Goal: Use online tool/utility: Utilize a website feature to perform a specific function

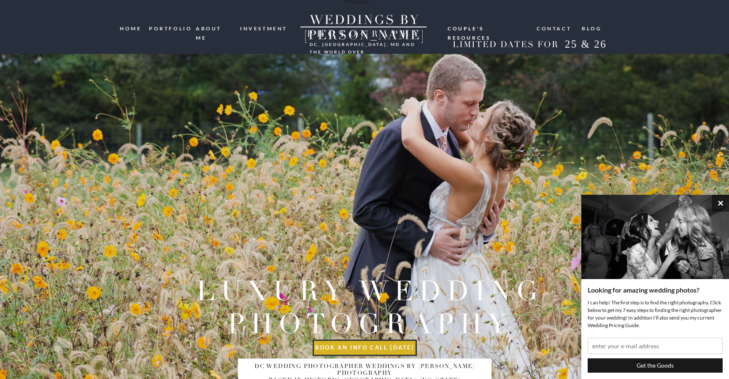
click at [718, 204] on button "×" at bounding box center [720, 203] width 17 height 17
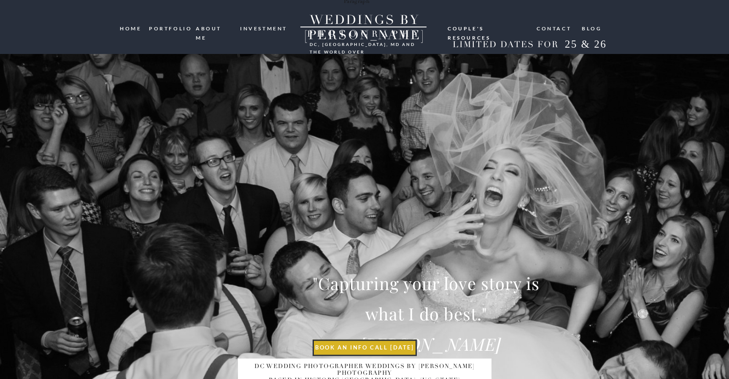
click at [270, 30] on nav "investment" at bounding box center [264, 28] width 48 height 8
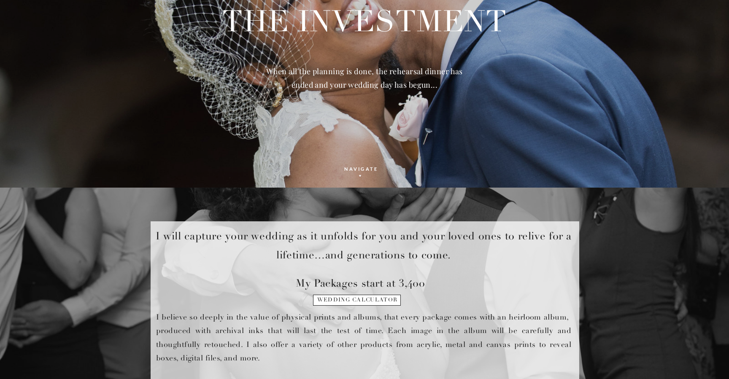
scroll to position [203, 0]
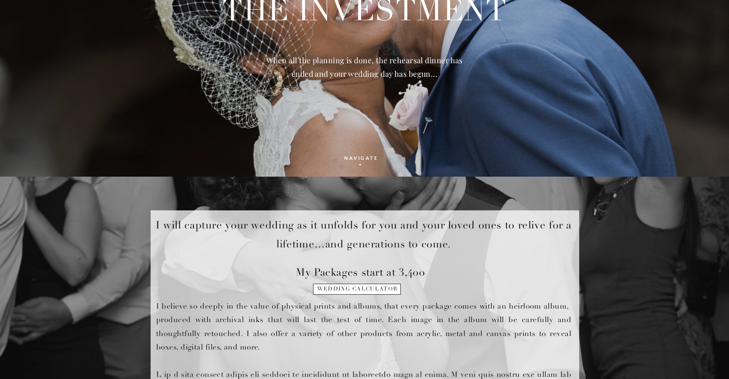
click at [358, 291] on h1 "wedding calculator" at bounding box center [357, 292] width 86 height 12
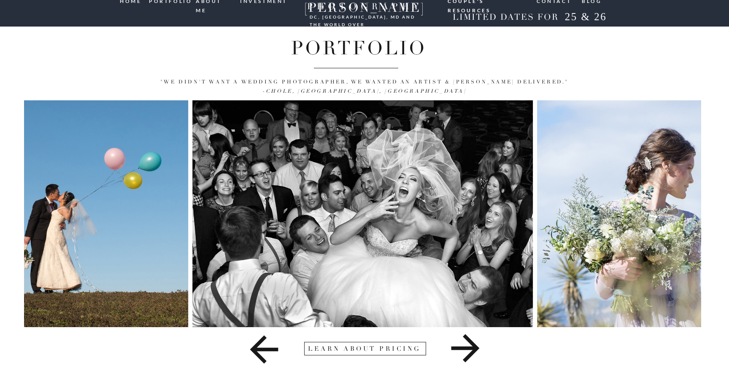
scroll to position [27, 0]
click at [475, 348] on icon at bounding box center [465, 348] width 28 height 28
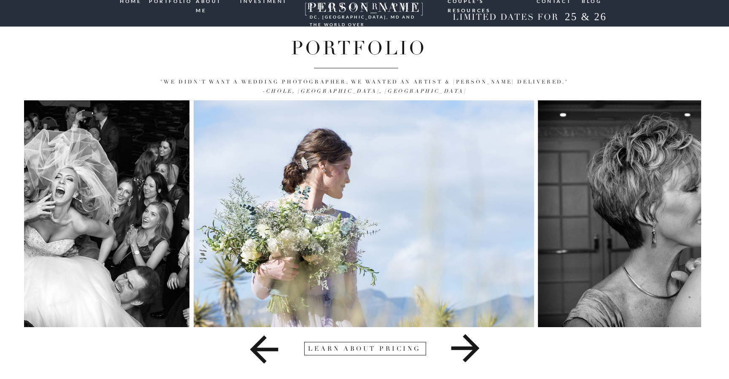
click at [475, 348] on icon at bounding box center [465, 348] width 28 height 28
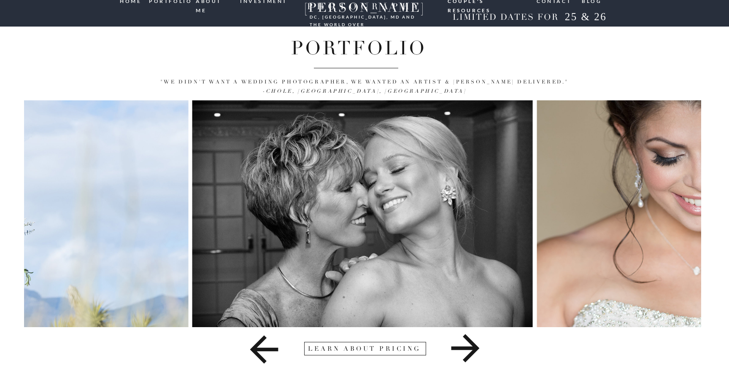
click at [475, 348] on icon at bounding box center [465, 348] width 28 height 28
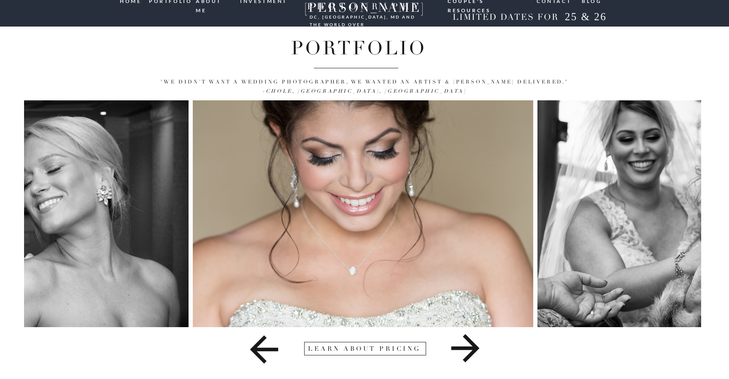
click at [475, 348] on icon at bounding box center [465, 348] width 28 height 28
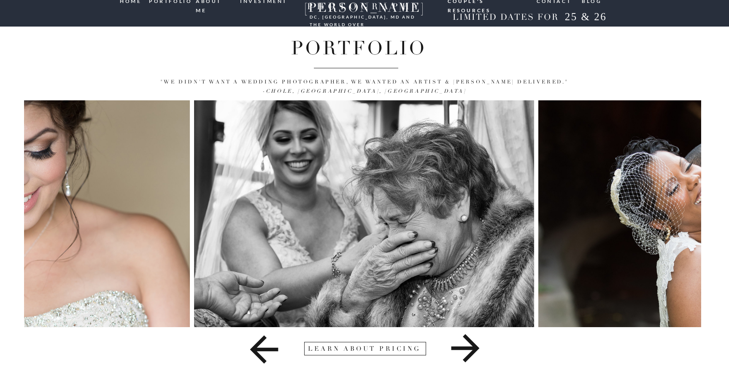
click at [475, 348] on icon at bounding box center [465, 348] width 28 height 28
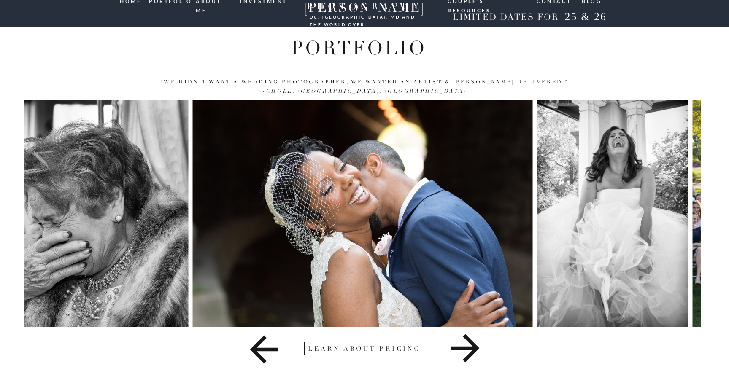
click at [475, 348] on icon at bounding box center [465, 348] width 28 height 28
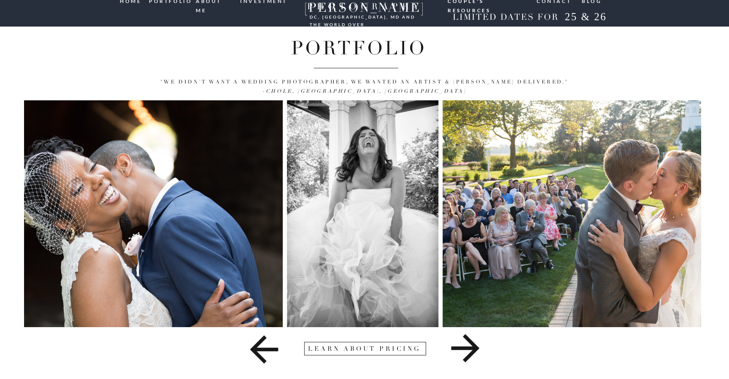
click at [475, 348] on icon at bounding box center [465, 348] width 28 height 28
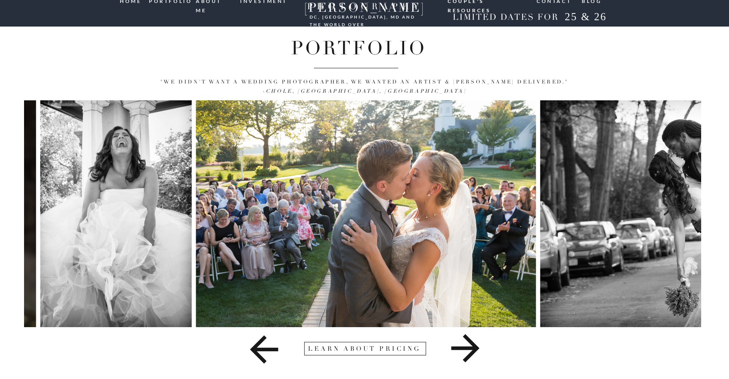
click at [475, 348] on icon at bounding box center [465, 348] width 28 height 28
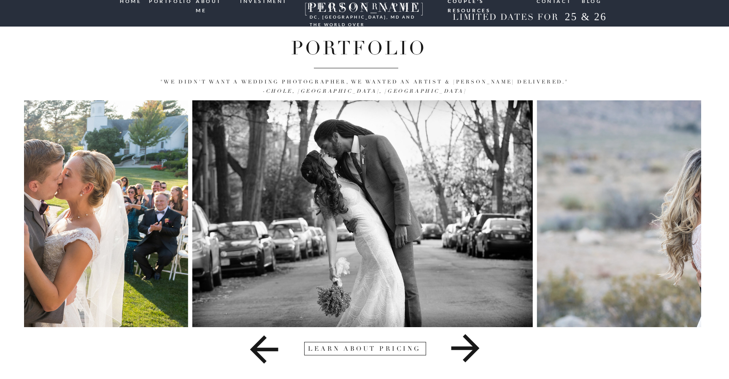
click at [259, 352] on icon at bounding box center [263, 350] width 267 height 42
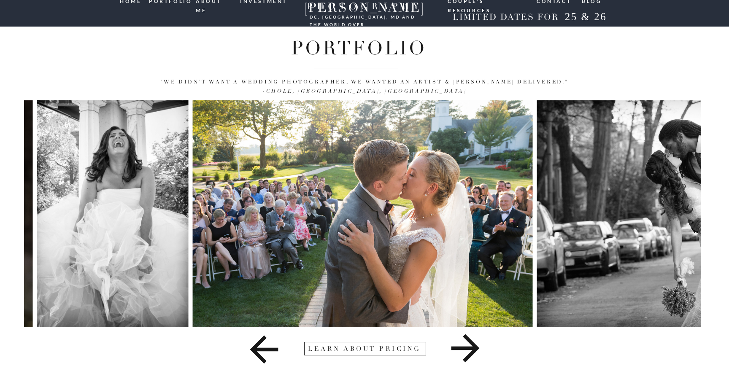
click at [469, 347] on icon at bounding box center [465, 348] width 28 height 28
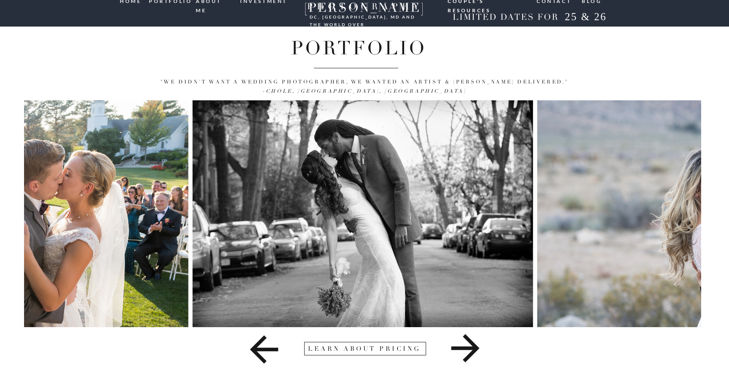
click at [469, 347] on icon at bounding box center [465, 348] width 28 height 28
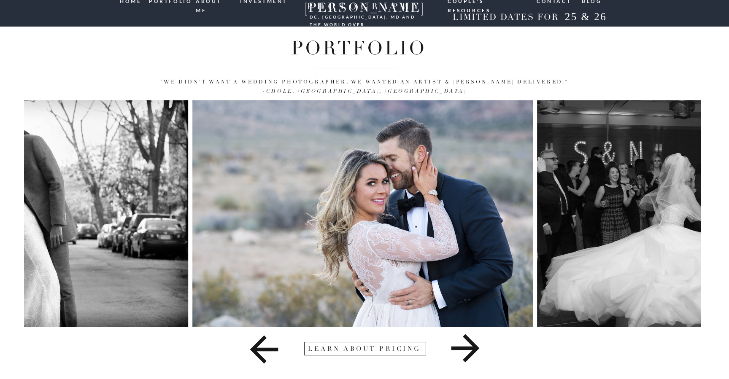
click at [469, 347] on icon at bounding box center [465, 348] width 28 height 28
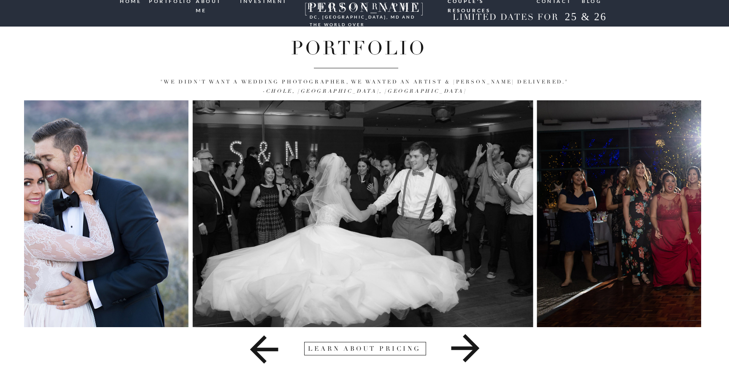
click at [469, 347] on icon at bounding box center [465, 348] width 28 height 28
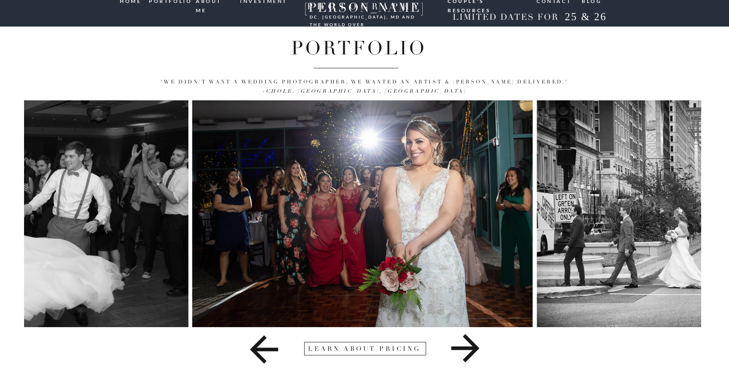
click at [469, 347] on icon at bounding box center [465, 348] width 28 height 28
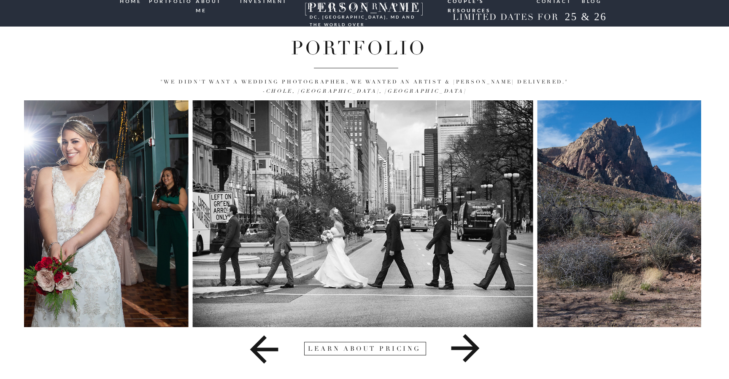
click at [469, 347] on icon at bounding box center [465, 348] width 28 height 28
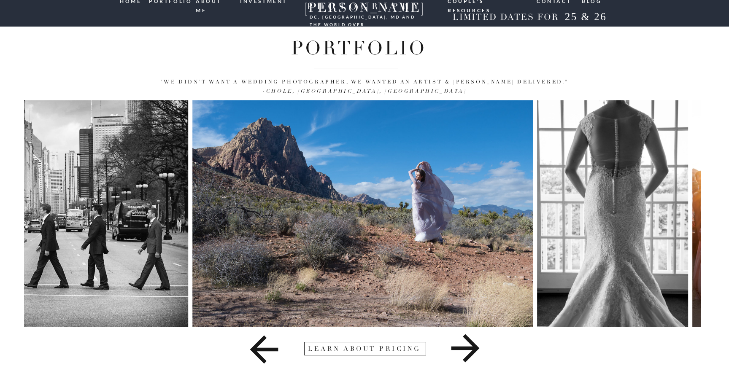
click at [469, 347] on icon at bounding box center [465, 348] width 28 height 28
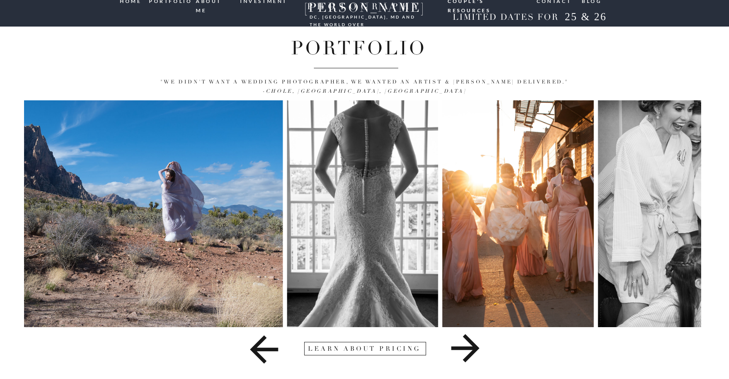
click at [469, 346] on icon at bounding box center [465, 348] width 267 height 42
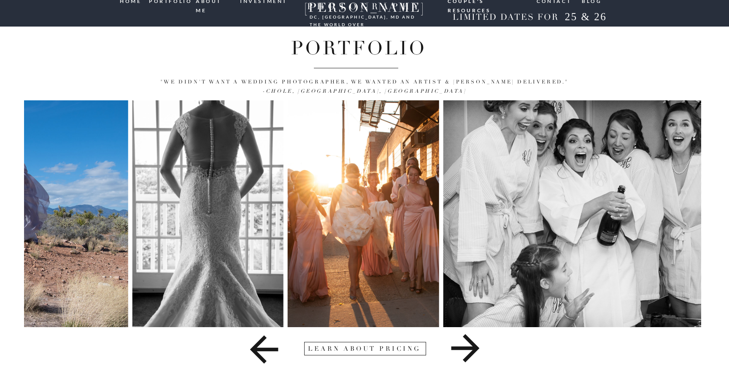
click at [469, 346] on icon at bounding box center [465, 348] width 267 height 42
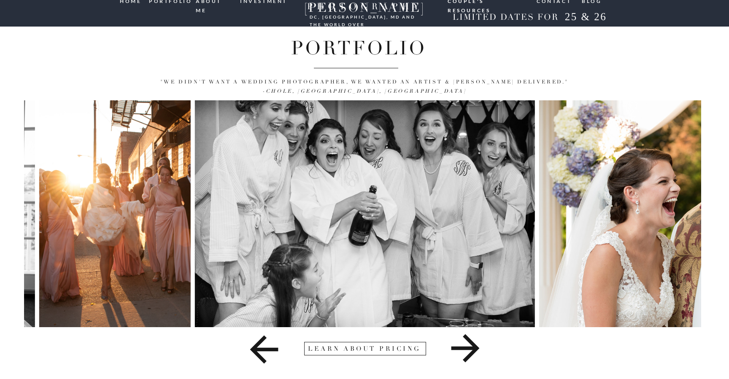
click at [469, 346] on icon at bounding box center [465, 348] width 267 height 42
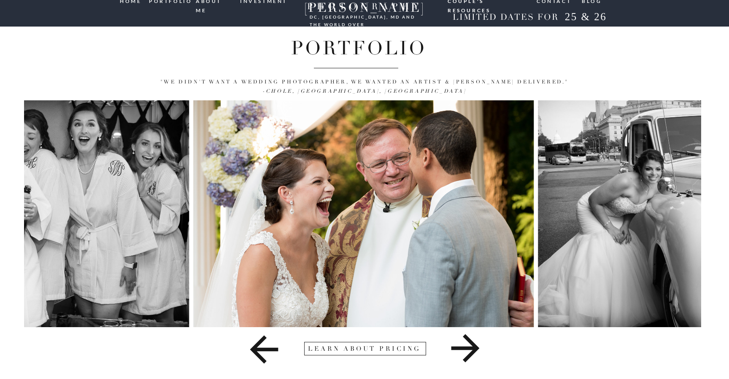
click at [469, 346] on icon at bounding box center [465, 348] width 267 height 42
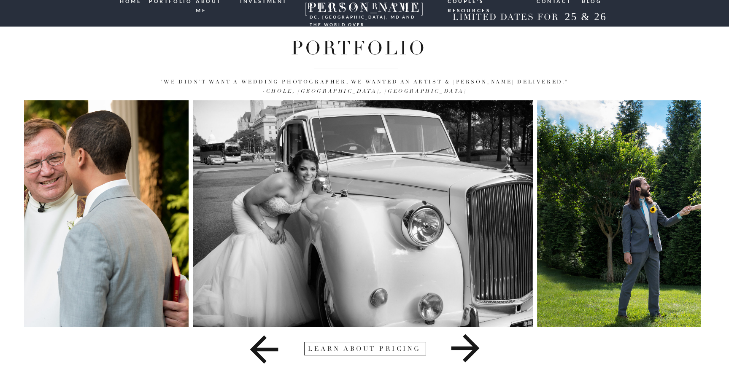
click at [469, 346] on icon at bounding box center [465, 348] width 267 height 42
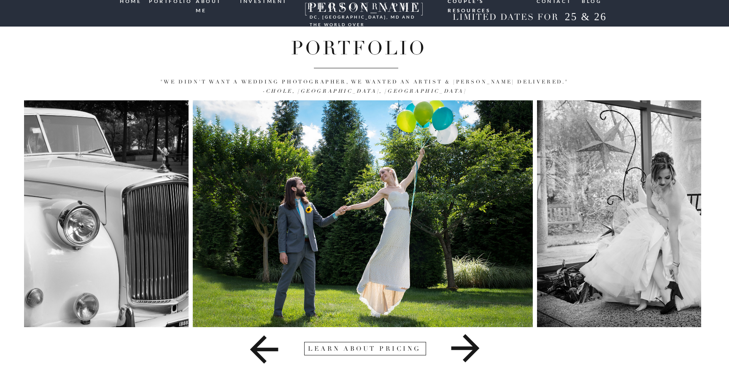
click at [469, 346] on icon at bounding box center [465, 348] width 267 height 42
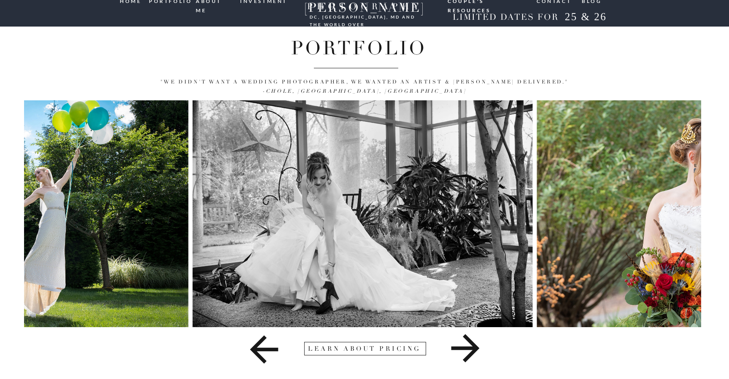
click at [264, 347] on icon at bounding box center [263, 350] width 267 height 42
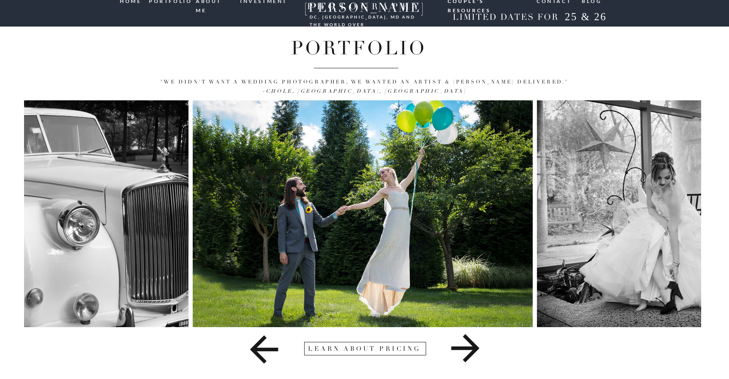
click at [467, 347] on icon at bounding box center [465, 348] width 28 height 28
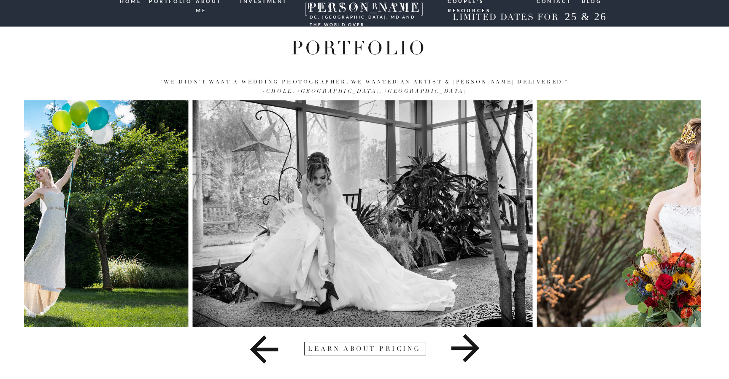
click at [467, 347] on icon at bounding box center [465, 348] width 28 height 28
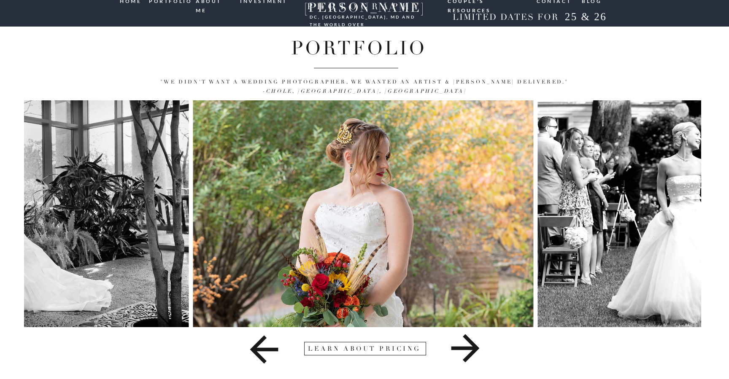
click at [467, 347] on icon at bounding box center [465, 348] width 28 height 28
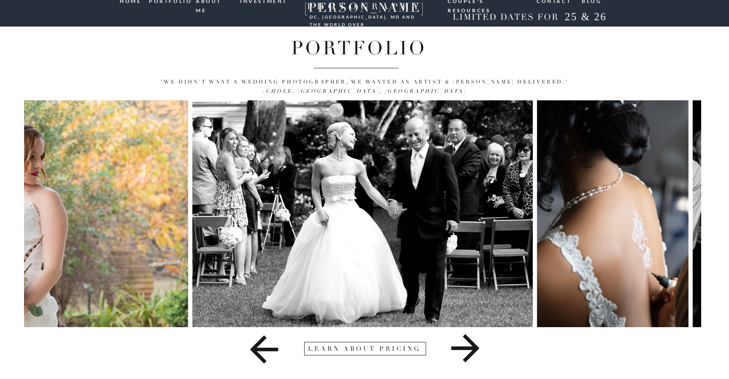
click at [261, 353] on icon at bounding box center [263, 350] width 267 height 42
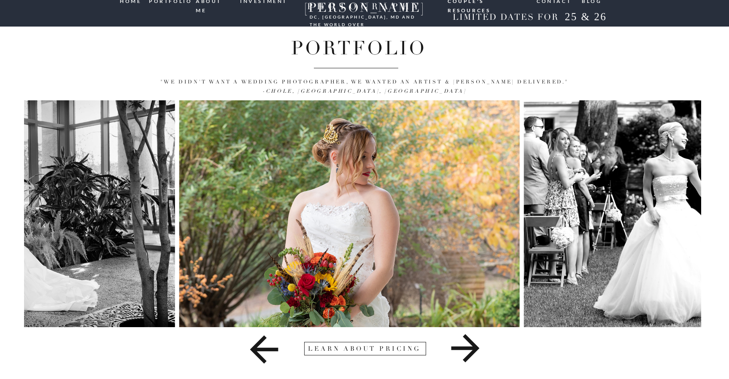
click at [261, 353] on icon at bounding box center [263, 350] width 267 height 42
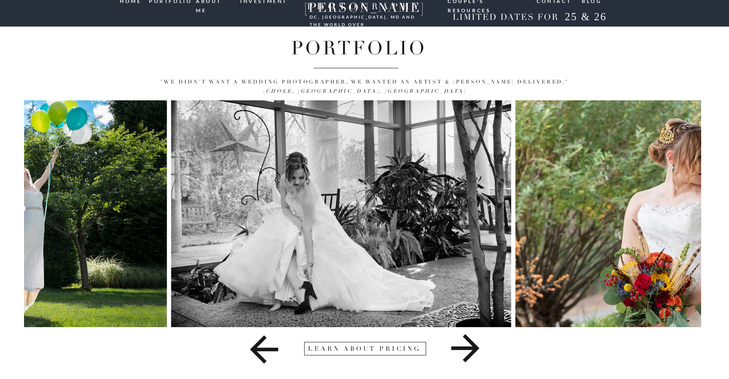
click at [261, 353] on icon at bounding box center [263, 350] width 267 height 42
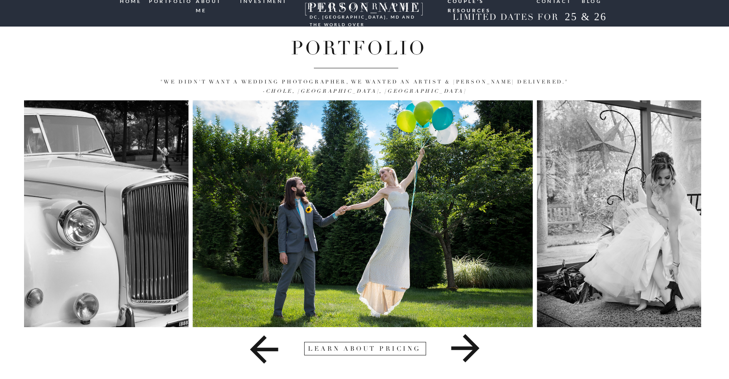
click at [261, 353] on icon at bounding box center [263, 350] width 267 height 42
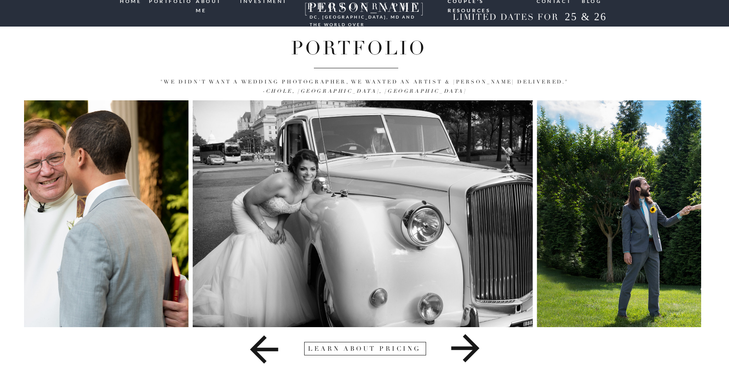
click at [261, 353] on icon at bounding box center [263, 350] width 267 height 42
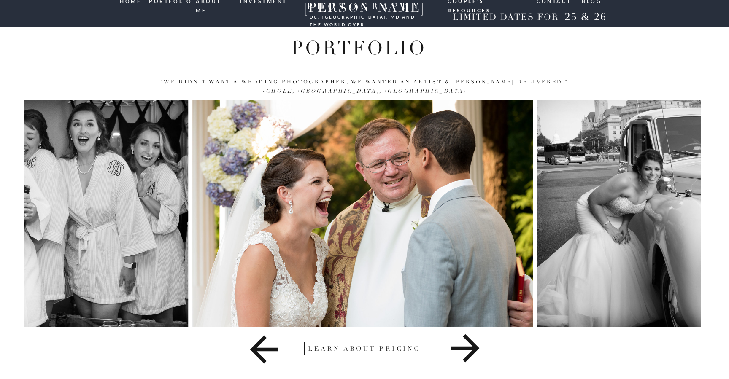
click at [261, 353] on icon at bounding box center [263, 350] width 267 height 42
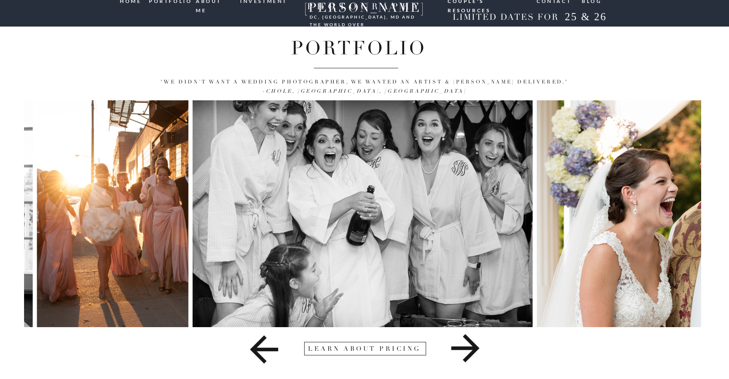
click at [261, 353] on icon at bounding box center [263, 350] width 267 height 42
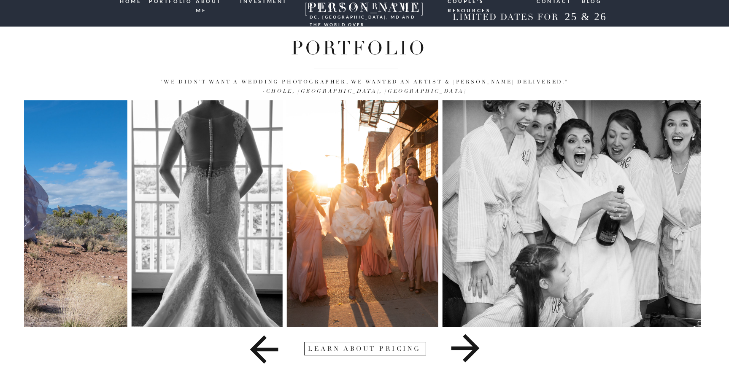
click at [261, 353] on icon at bounding box center [263, 350] width 267 height 42
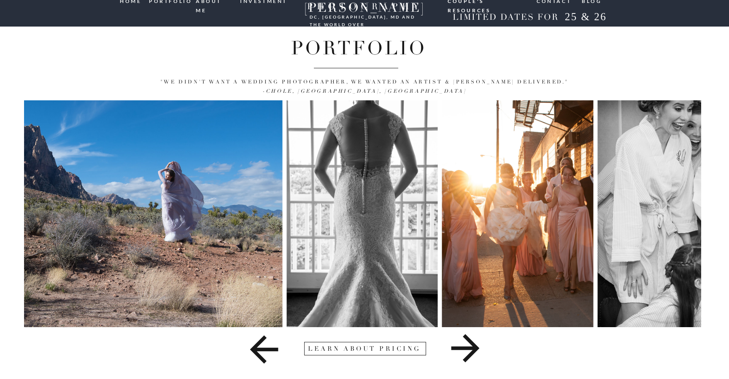
click at [261, 353] on icon at bounding box center [263, 350] width 267 height 42
